Goal: Information Seeking & Learning: Learn about a topic

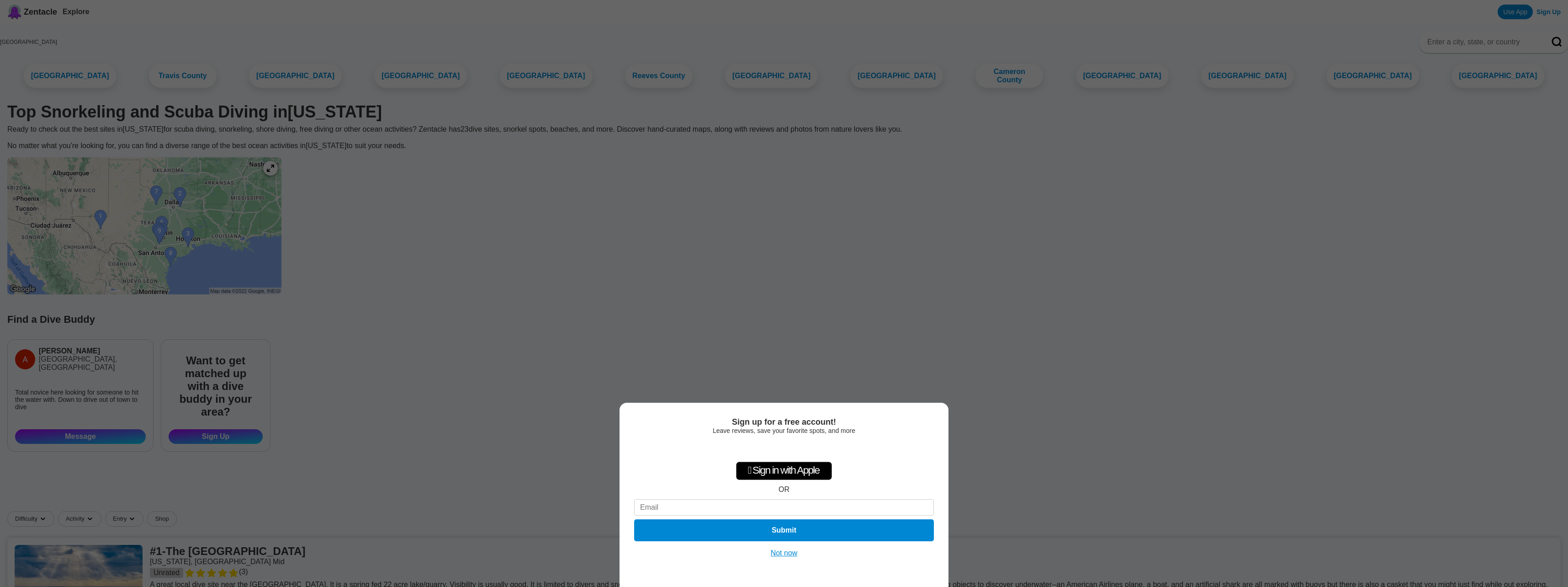
click at [777, 557] on button "Not now" at bounding box center [784, 553] width 33 height 10
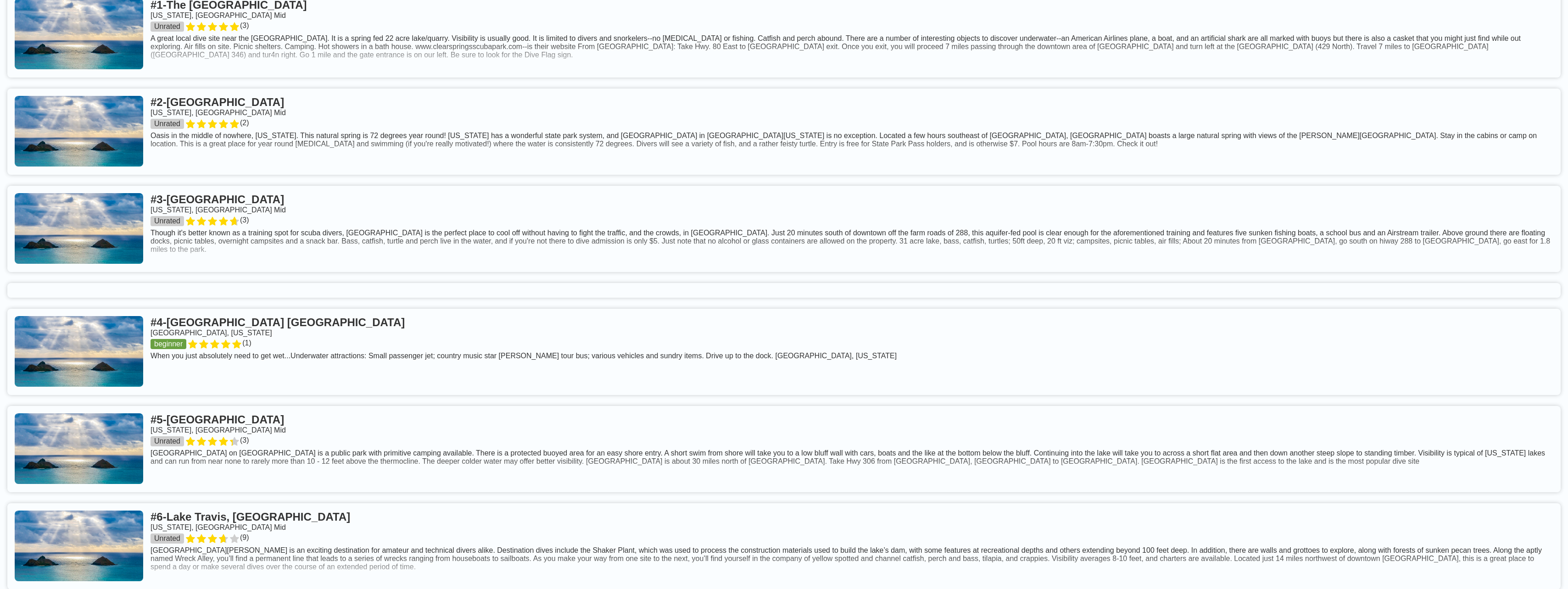
scroll to position [550, 0]
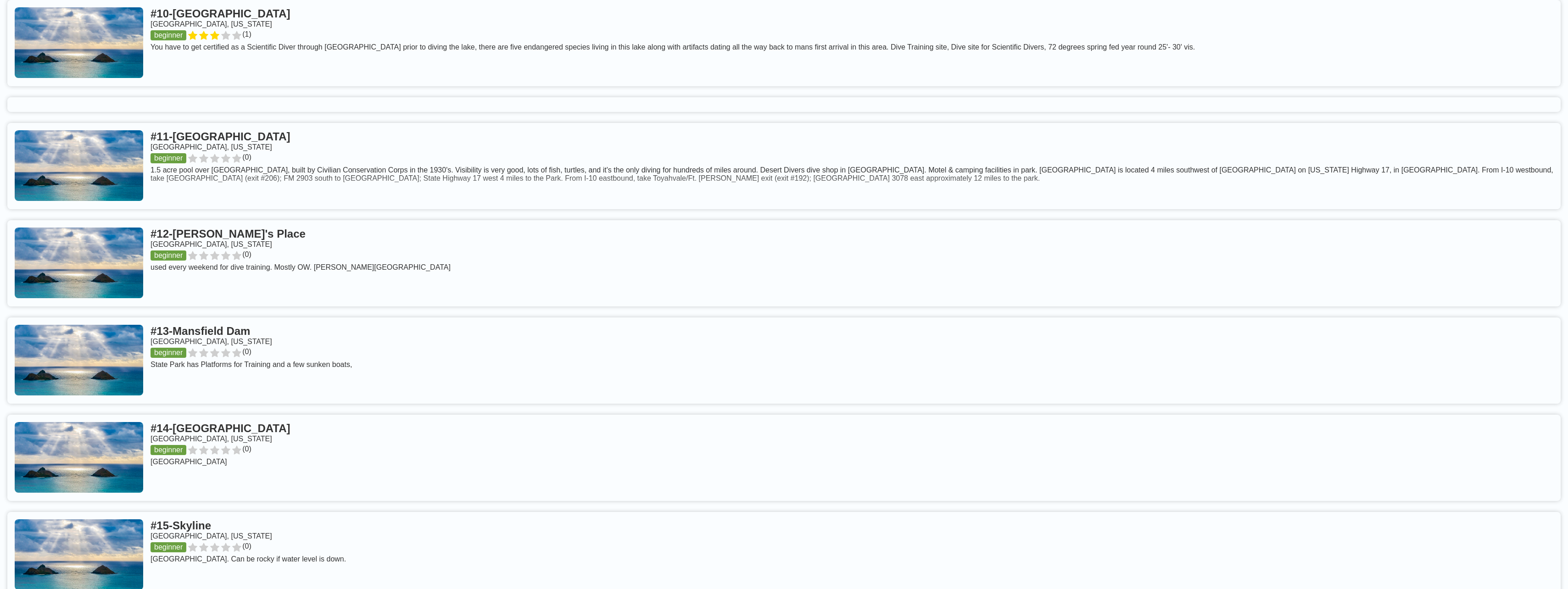
drag, startPoint x: 385, startPoint y: 406, endPoint x: 396, endPoint y: 249, distance: 157.4
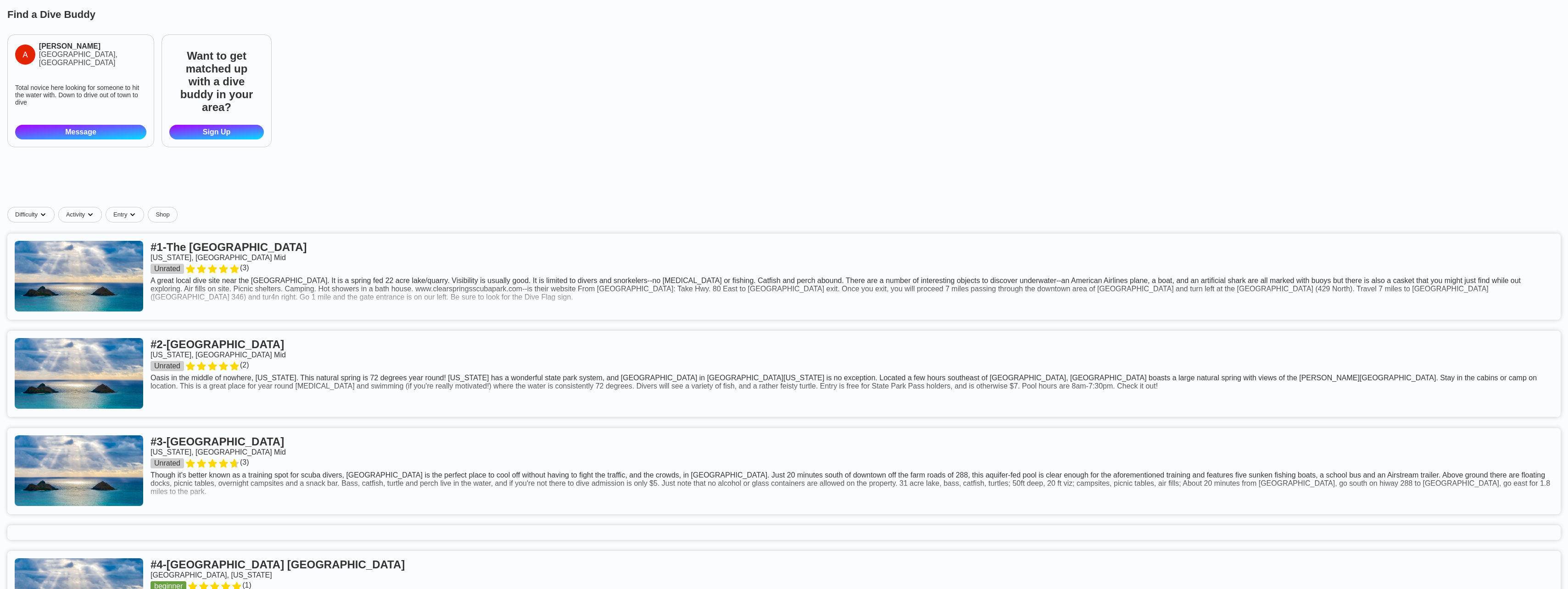
scroll to position [275, 0]
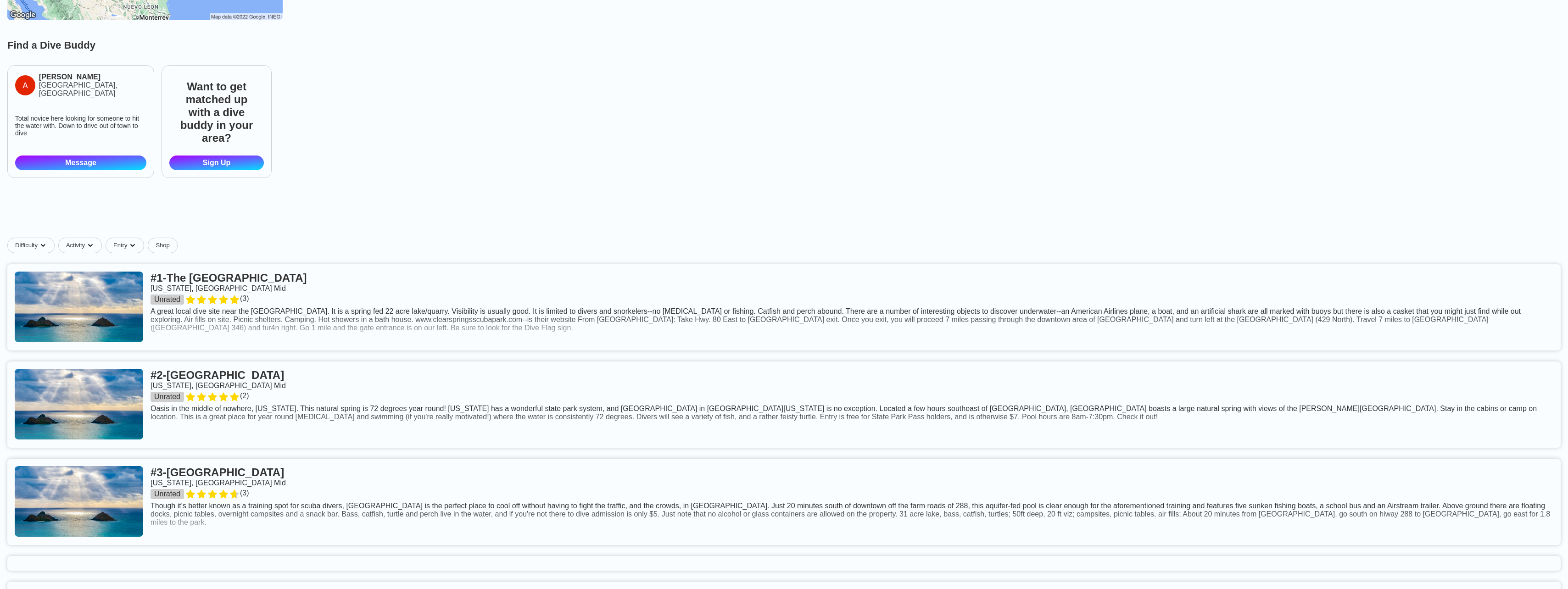
click at [916, 308] on link at bounding box center [783, 307] width 1553 height 86
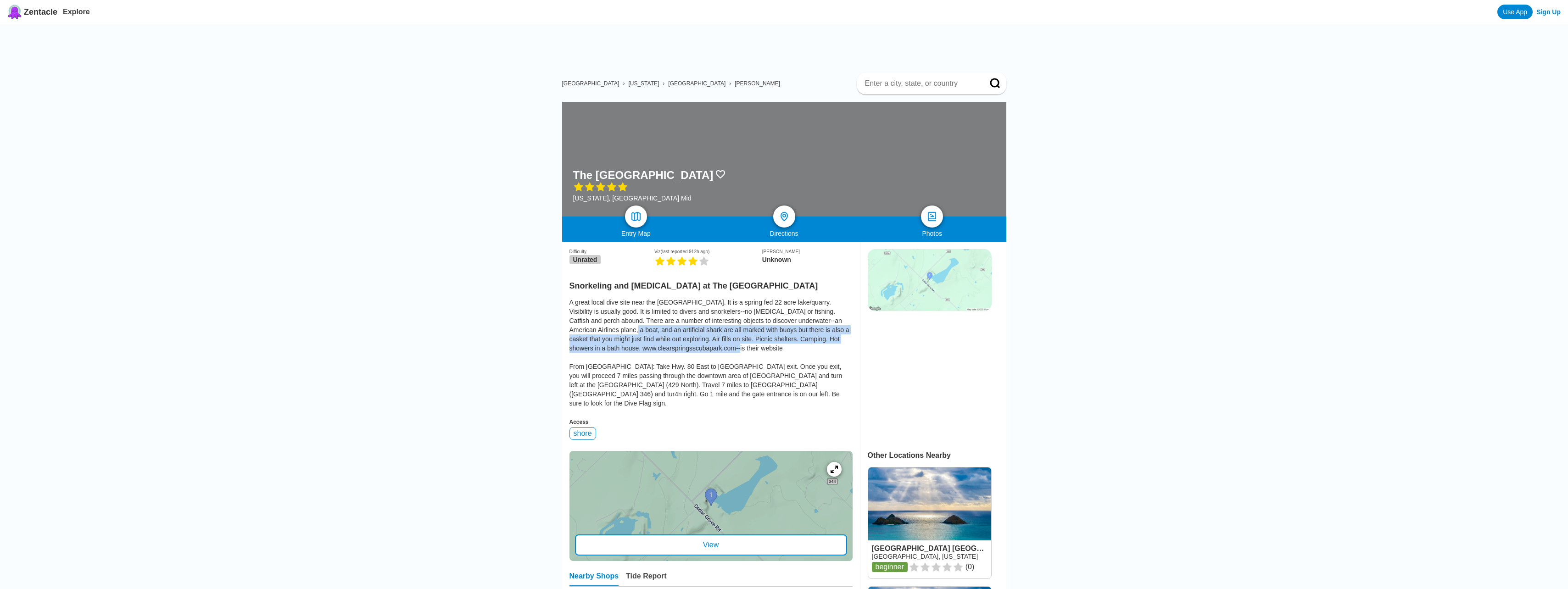
drag, startPoint x: 593, startPoint y: 290, endPoint x: 694, endPoint y: 311, distance: 103.2
click at [694, 311] on div "A great local dive site near the [GEOGRAPHIC_DATA]. It is a spring fed 22 acre …" at bounding box center [711, 352] width 283 height 110
drag, startPoint x: 694, startPoint y: 311, endPoint x: 668, endPoint y: 315, distance: 26.3
click at [668, 315] on div "A great local dive site near the [GEOGRAPHIC_DATA]. It is a spring fed 22 acre …" at bounding box center [711, 352] width 283 height 110
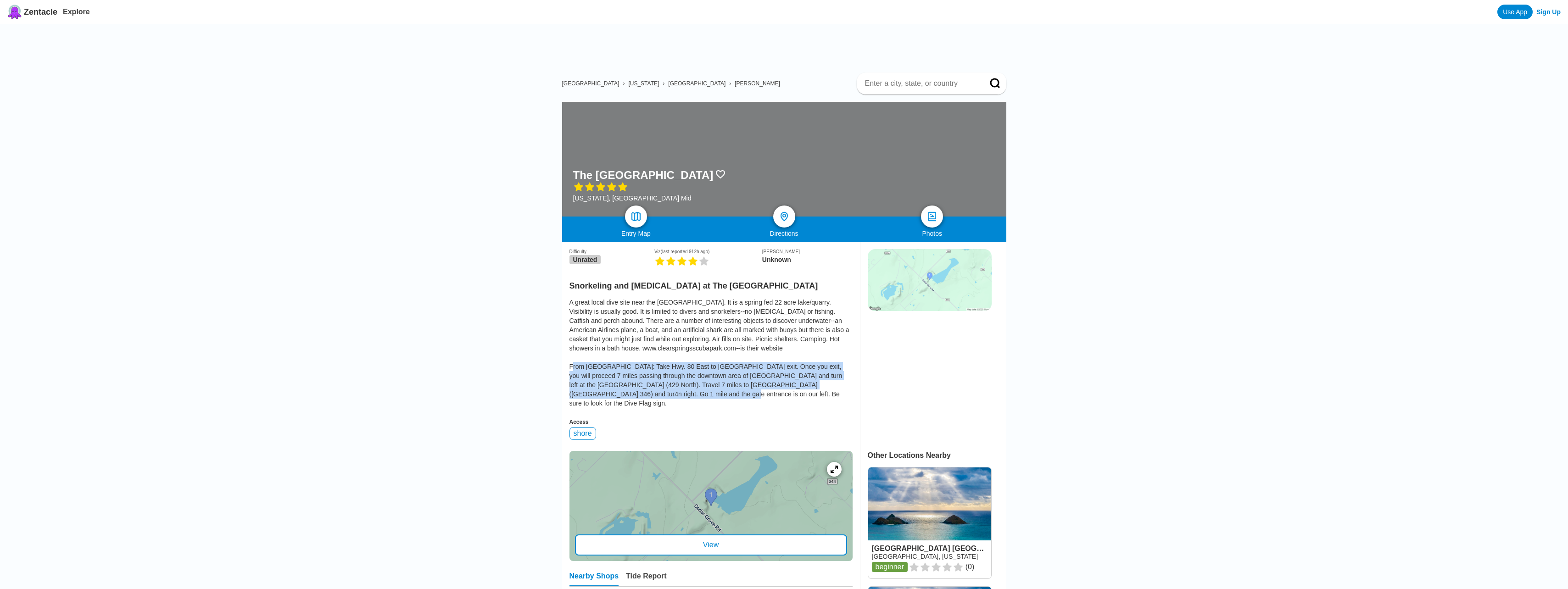
drag, startPoint x: 605, startPoint y: 330, endPoint x: 647, endPoint y: 355, distance: 48.9
click at [647, 355] on div "A great local dive site near the [GEOGRAPHIC_DATA]. It is a spring fed 22 acre …" at bounding box center [711, 352] width 283 height 110
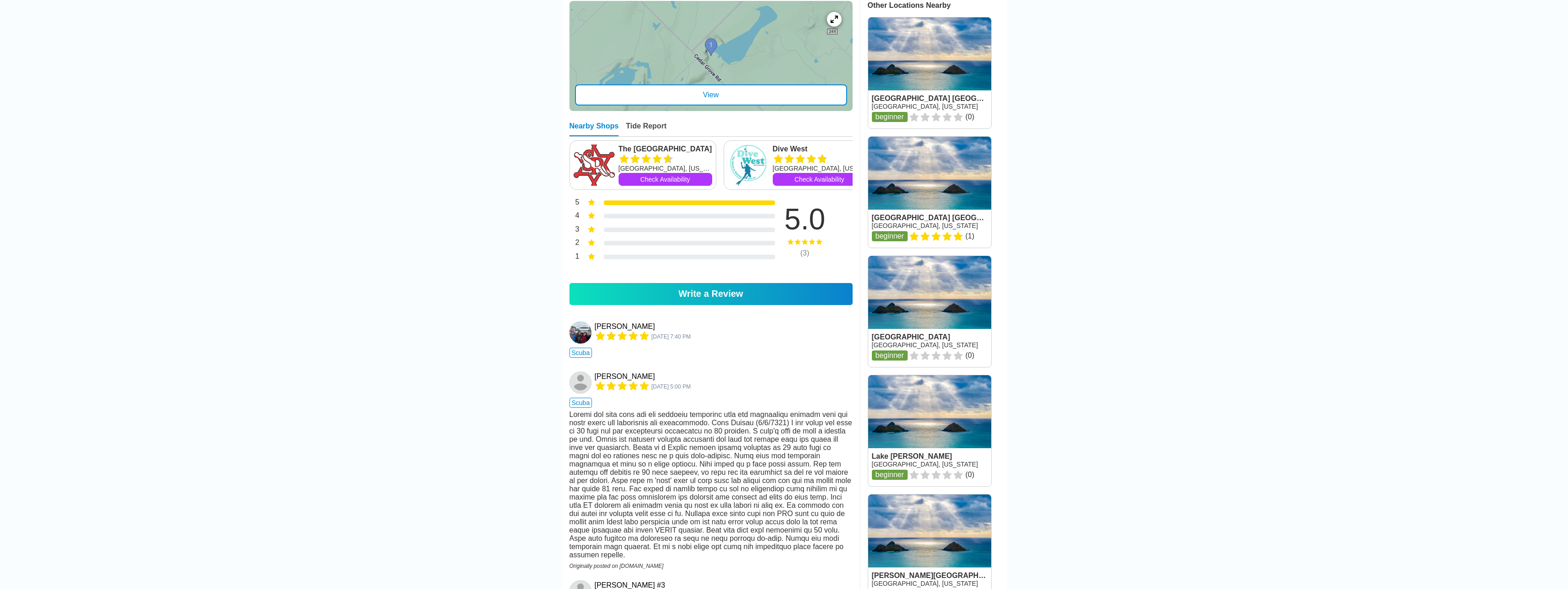
scroll to position [458, 0]
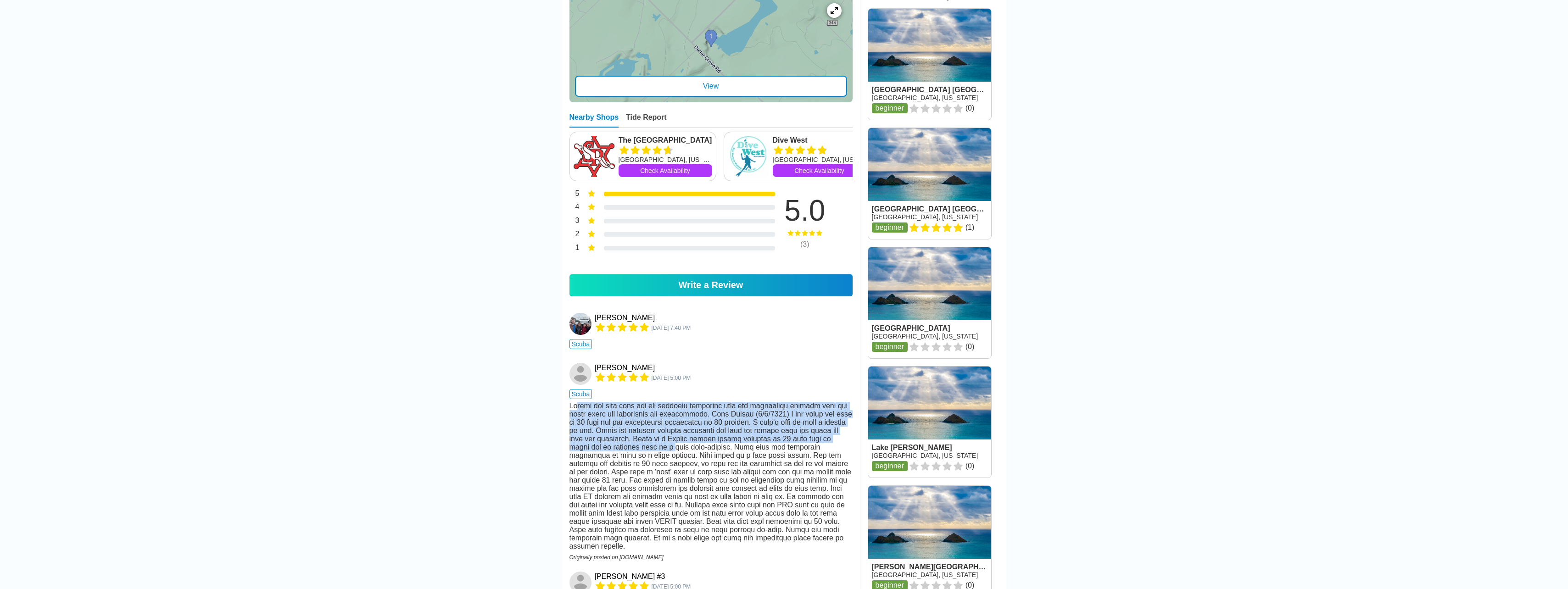
drag, startPoint x: 577, startPoint y: 375, endPoint x: 677, endPoint y: 426, distance: 112.3
click at [677, 426] on div at bounding box center [711, 476] width 283 height 148
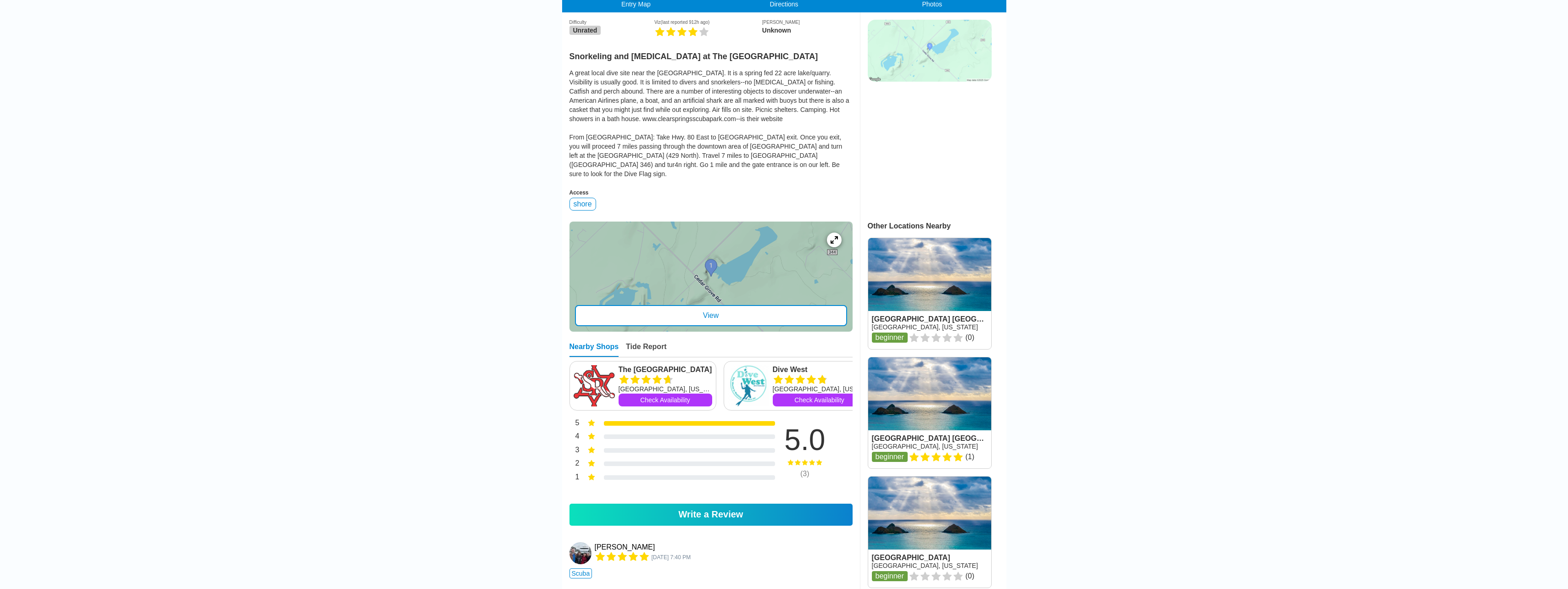
scroll to position [0, 0]
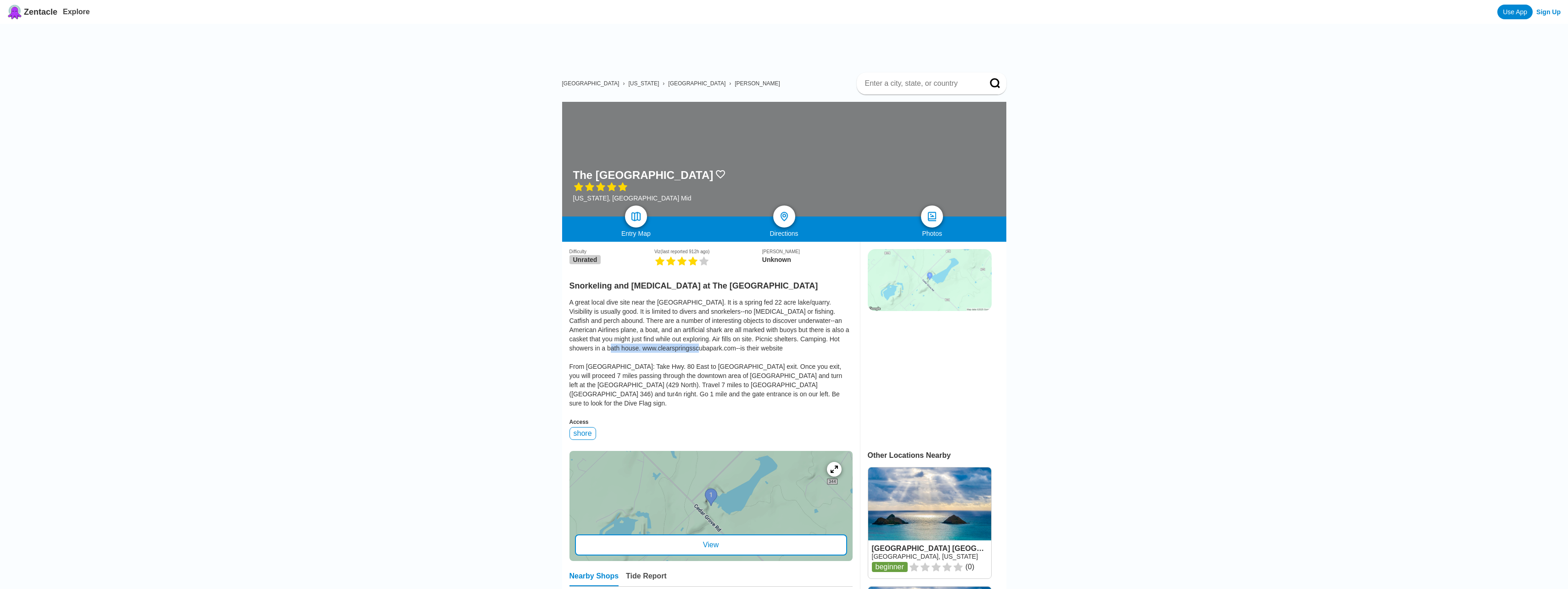
drag, startPoint x: 660, startPoint y: 309, endPoint x: 565, endPoint y: 307, distance: 95.0
copy div "[DOMAIN_NAME]"
